Goal: Information Seeking & Learning: Learn about a topic

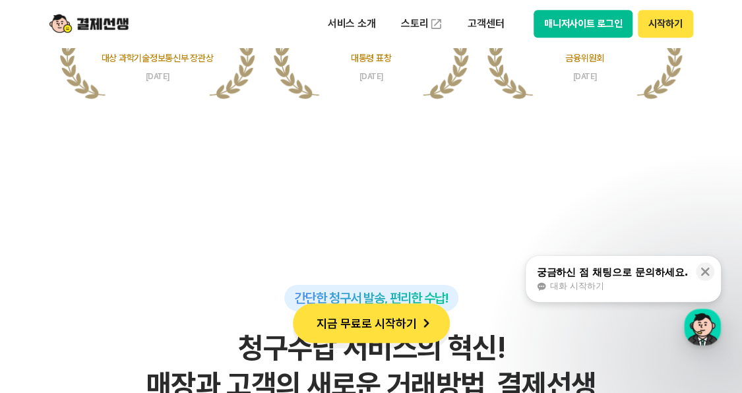
scroll to position [3230, 0]
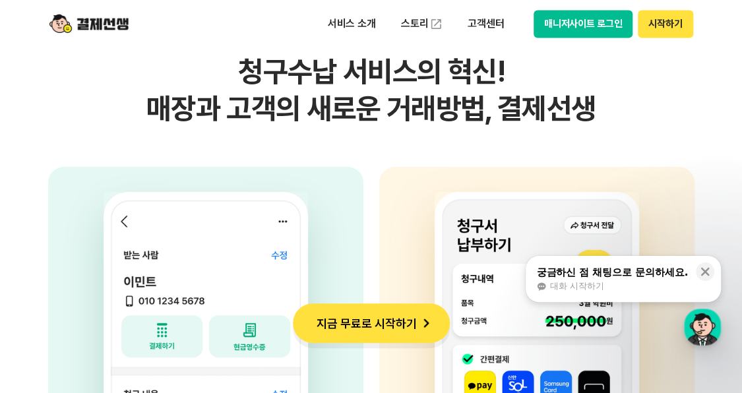
click at [396, 148] on div "간단한 청구서 발송, 편리한 수납! 청구수납 서비스의 혁신! 매장과 고객의 새로운 거래방법, 결제선생 사업자 고객의 휴대전화번호, 금액, 사유…" at bounding box center [371, 338] width 646 height 658
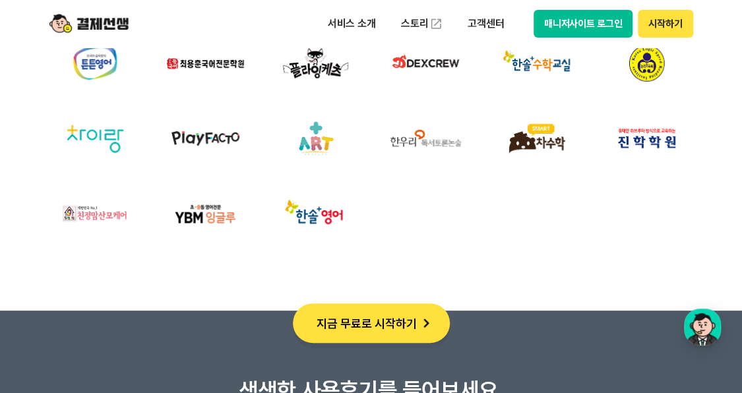
scroll to position [5141, 0]
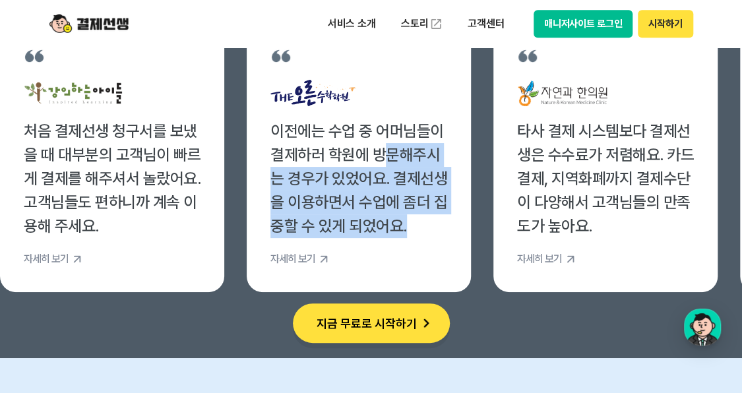
drag, startPoint x: 389, startPoint y: 159, endPoint x: 421, endPoint y: 223, distance: 71.3
click at [421, 223] on div "이전에는 수업 중 어머님들이 결제하러 학원에 방문해주시는 경우가 있었어요. 결제선생을 이용하면서 수업에 좀더 집중할 수 있게 되었어요." at bounding box center [358, 178] width 177 height 119
click at [393, 200] on div "이전에는 수업 중 어머님들이 결제하러 학원에 방문해주시는 경우가 있었어요. 결제선생을 이용하면서 수업에 좀더 집중할 수 있게 되었어요." at bounding box center [358, 178] width 177 height 119
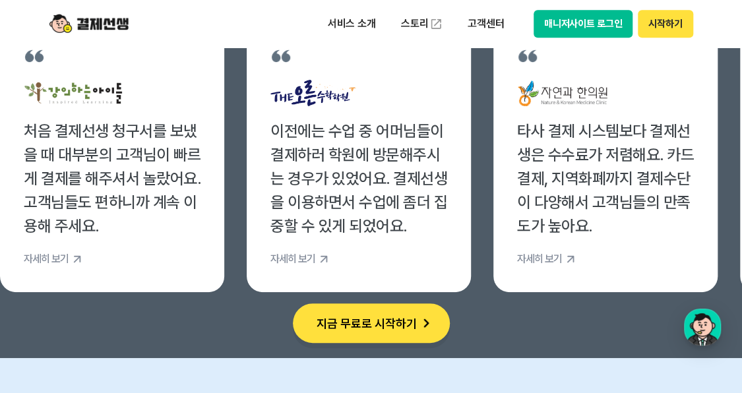
click at [148, 158] on div "처음 결제선생 청구서를 보냈을 때 대부분의 고객님이 빠르게 결제를 해주셔서 놀랐어요. 고객님들도 편하니까 계속 이용해 주세요." at bounding box center [112, 178] width 177 height 119
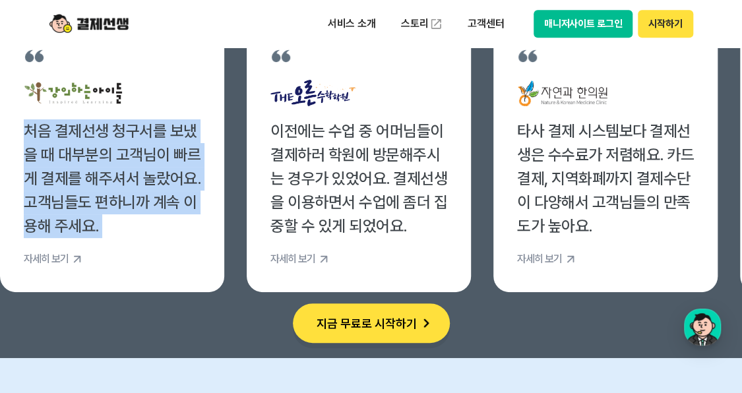
click at [148, 158] on div "처음 결제선생 청구서를 보냈을 때 대부분의 고객님이 빠르게 결제를 해주셔서 놀랐어요. 고객님들도 편하니까 계속 이용해 주세요." at bounding box center [112, 178] width 177 height 119
drag, startPoint x: 148, startPoint y: 158, endPoint x: 145, endPoint y: 167, distance: 9.6
click at [145, 167] on div "처음 결제선생 청구서를 보냈을 때 대부분의 고객님이 빠르게 결제를 해주셔서 놀랐어요. 고객님들도 편하니까 계속 이용해 주세요." at bounding box center [112, 178] width 177 height 119
click at [145, 169] on div "처음 결제선생 청구서를 보냈을 때 대부분의 고객님이 빠르게 결제를 해주셔서 놀랐어요. 고객님들도 편하니까 계속 이용해 주세요." at bounding box center [112, 178] width 177 height 119
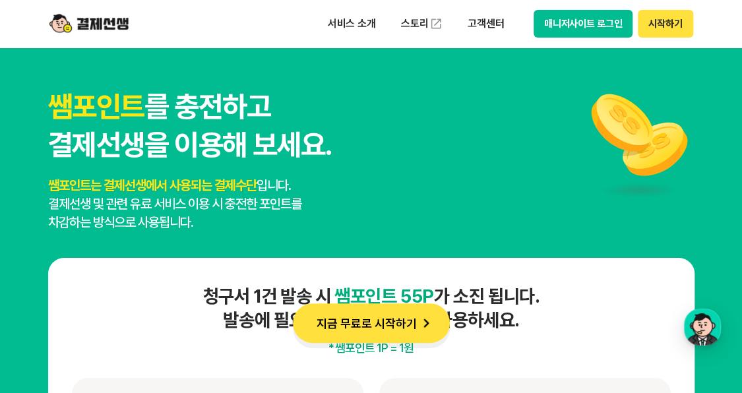
scroll to position [6393, 0]
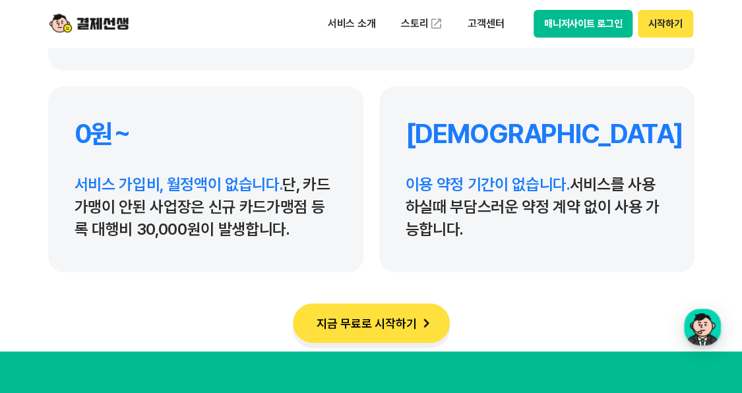
drag, startPoint x: 577, startPoint y: 196, endPoint x: 587, endPoint y: 224, distance: 29.6
click at [587, 224] on p "이용 약정 기간이 없습니다. 서비스를 사용하실때 부담스러운 약정 계약 없이 사용 가능합니다." at bounding box center [536, 206] width 262 height 67
click at [447, 193] on span "이용 약정 기간이 없습니다." at bounding box center [487, 184] width 164 height 19
drag, startPoint x: 281, startPoint y: 186, endPoint x: 293, endPoint y: 224, distance: 40.0
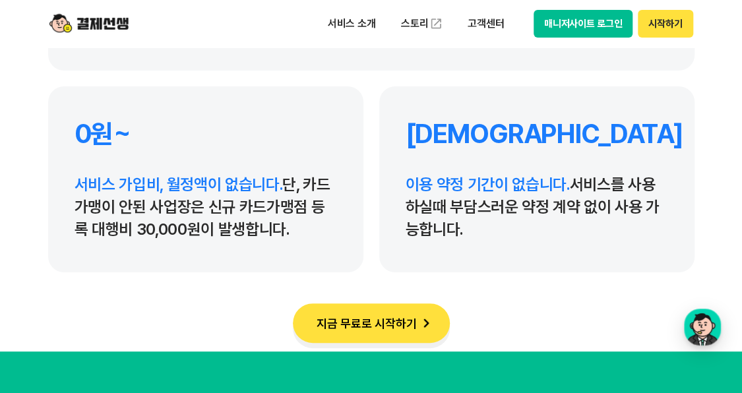
click at [293, 224] on p "서비스 가입비, 월정액이 없습니다. 단, 카드가맹이 안된 사업장은 신규 카드가맹점 등록 대행비 30,000원이 발생합니다." at bounding box center [205, 206] width 262 height 67
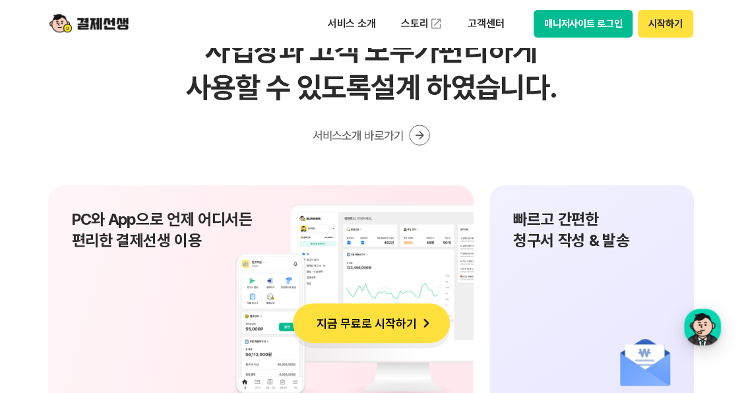
scroll to position [8766, 0]
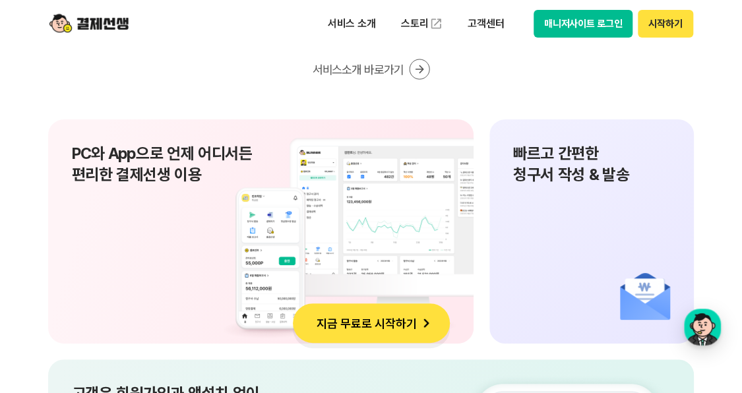
click at [691, 57] on div "쉽고 편한 결제선생 UX 사업장과 고객 모두가 편리하게 사용할 수 있도록 설계 하였습니다. 서비스소개 바로가기" at bounding box center [371, 1] width 646 height 158
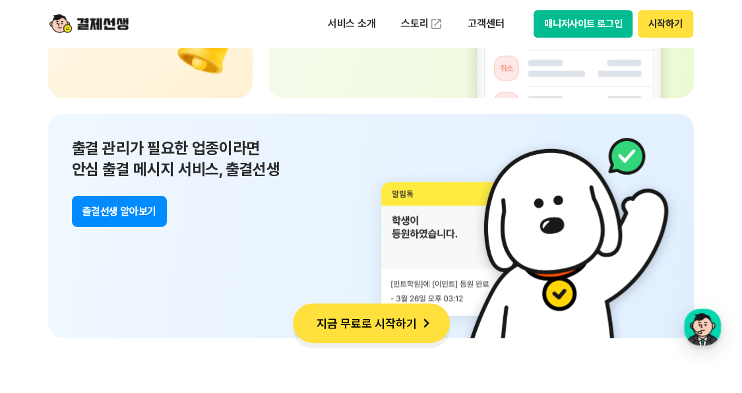
scroll to position [9557, 0]
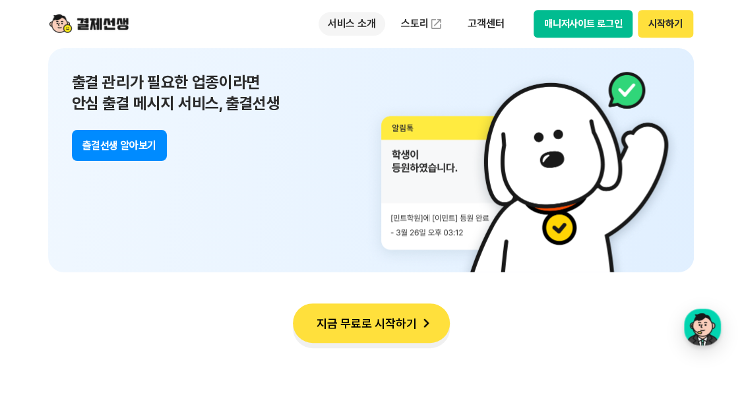
click at [342, 20] on p "서비스 소개" at bounding box center [351, 24] width 67 height 24
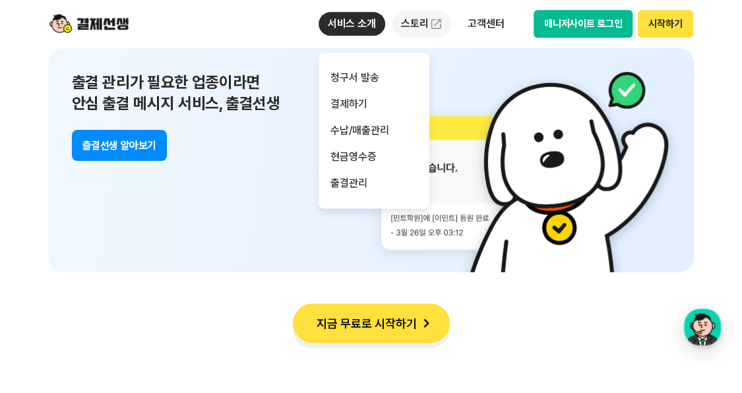
click at [410, 24] on link "스토리" at bounding box center [422, 24] width 61 height 26
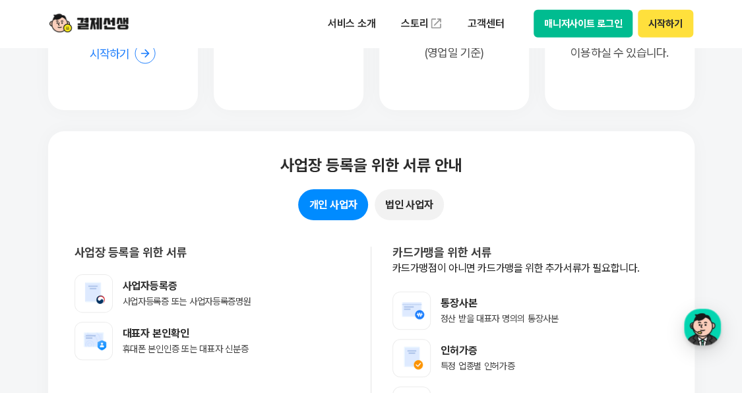
scroll to position [10414, 0]
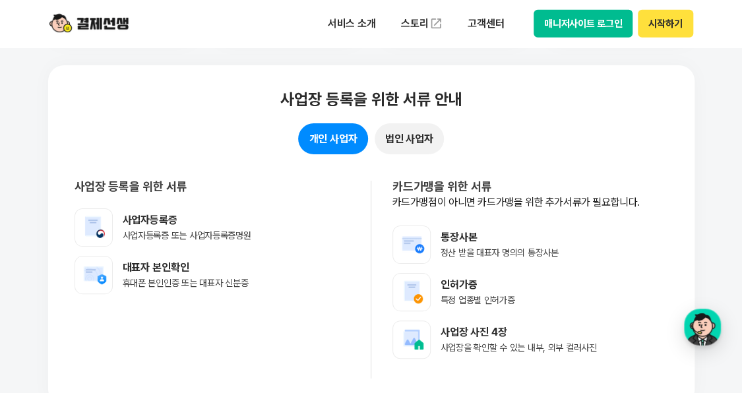
click at [279, 154] on div "개인 사업자 법인 사업자" at bounding box center [370, 138] width 593 height 31
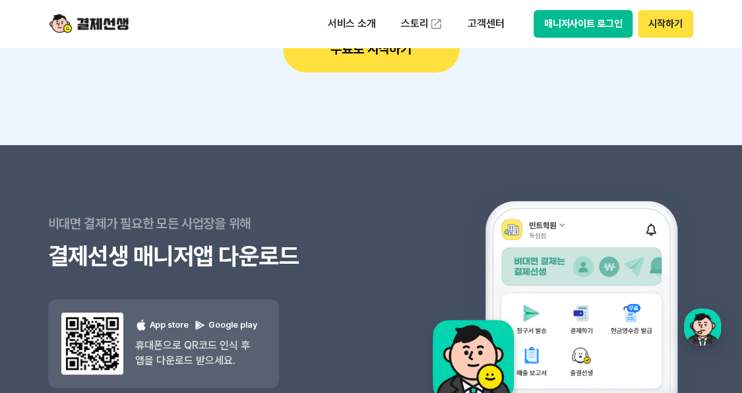
scroll to position [11798, 0]
